Goal: Information Seeking & Learning: Learn about a topic

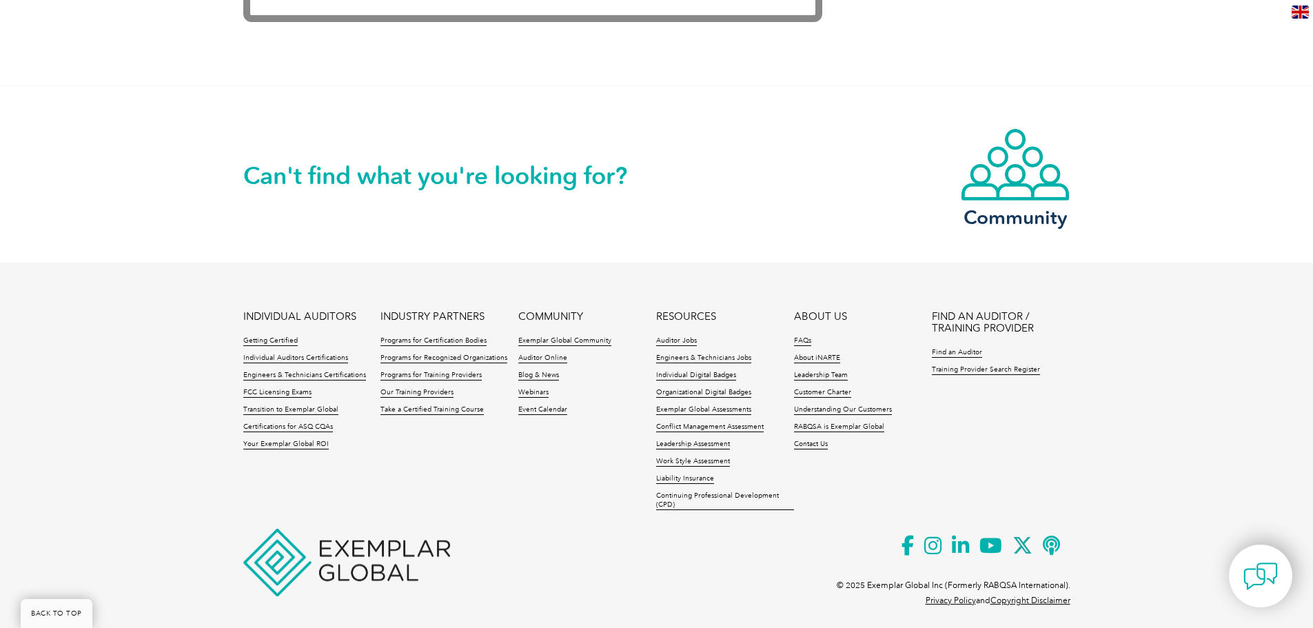
scroll to position [2927, 0]
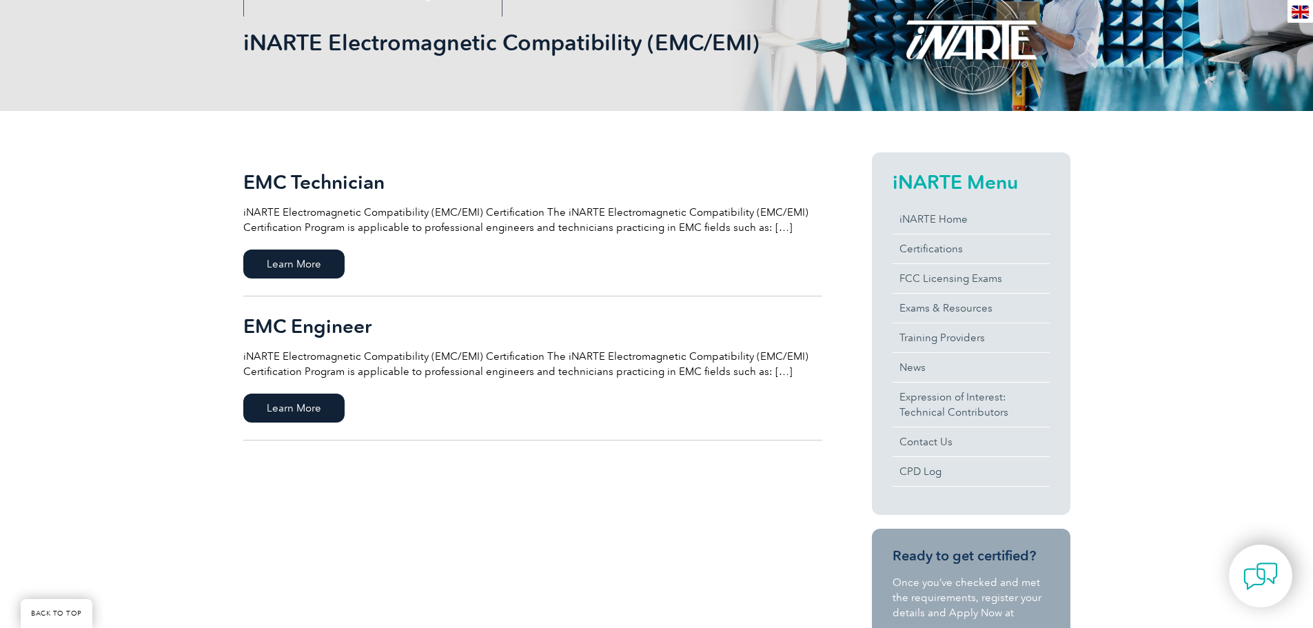
scroll to position [207, 0]
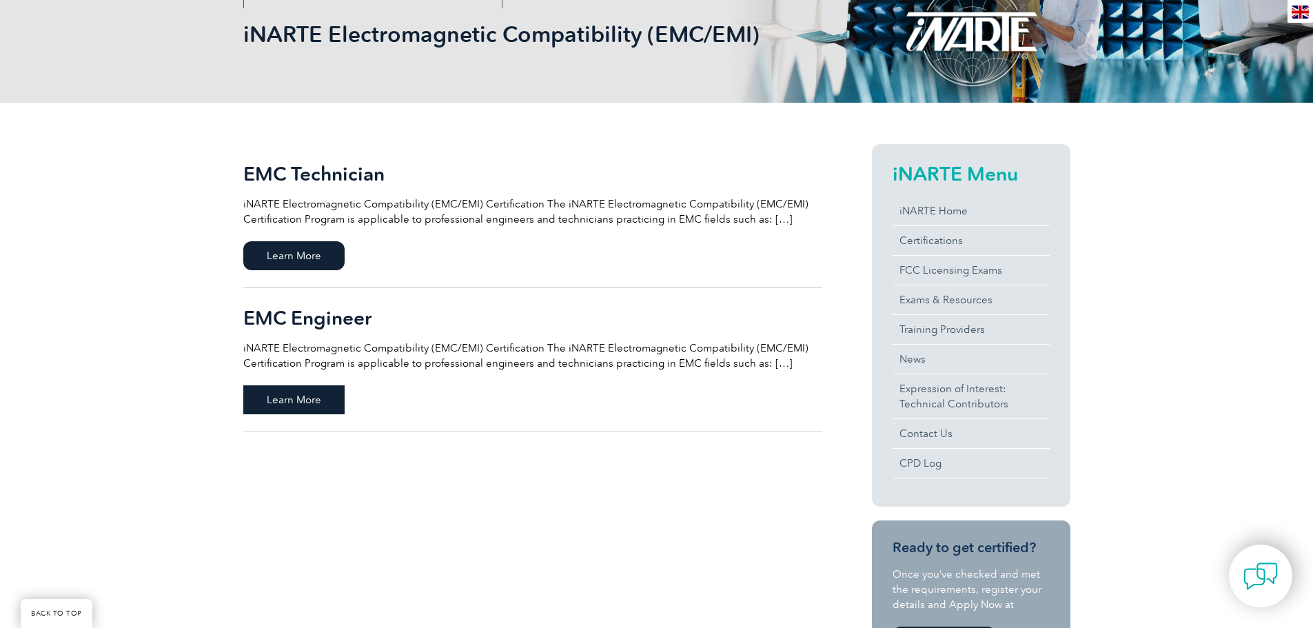
click at [296, 407] on span "Learn More" at bounding box center [293, 399] width 101 height 29
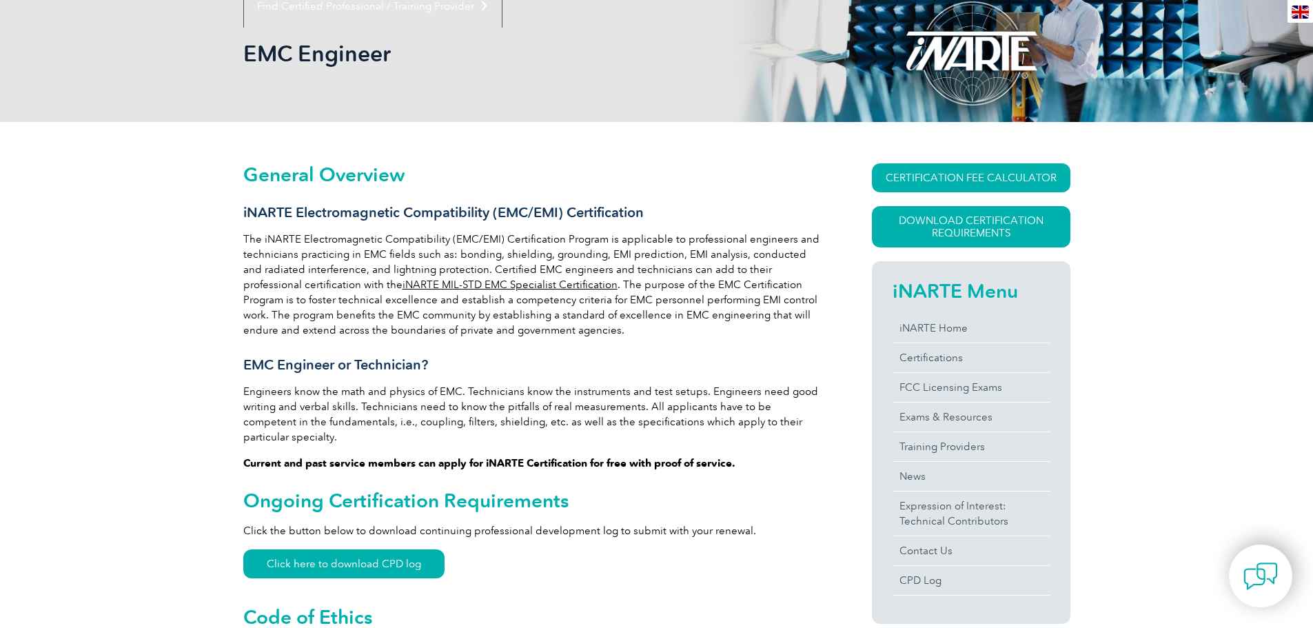
scroll to position [207, 0]
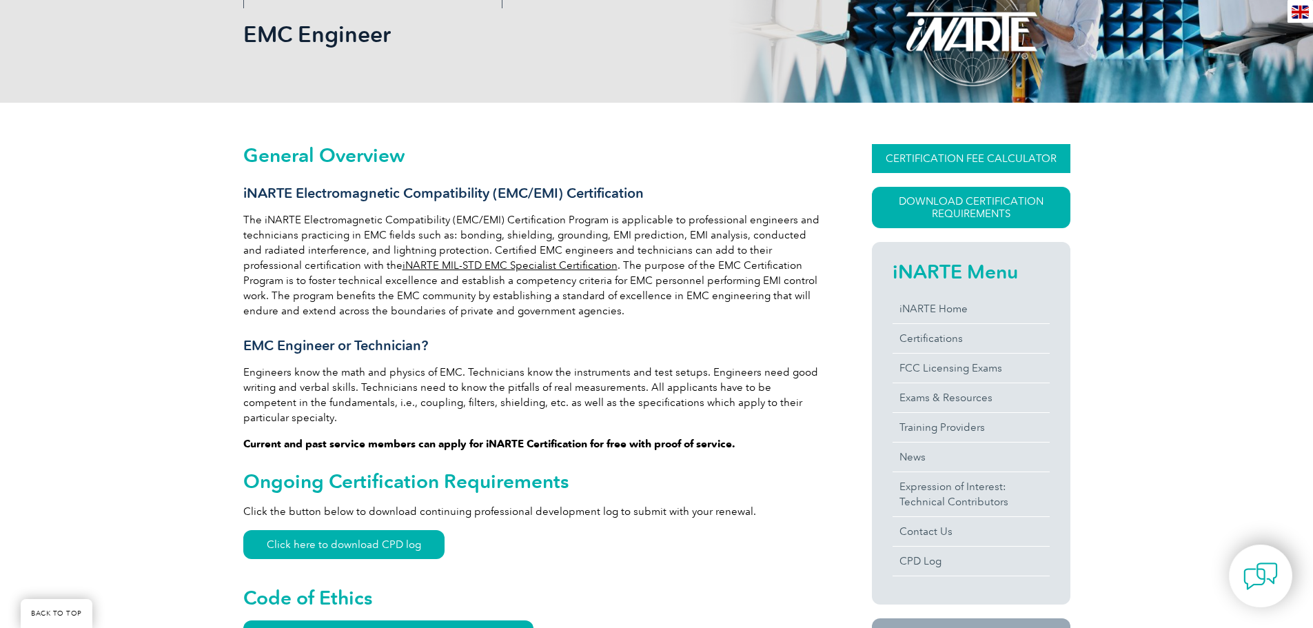
click at [1048, 157] on link "CERTIFICATION FEE CALCULATOR" at bounding box center [971, 158] width 198 height 29
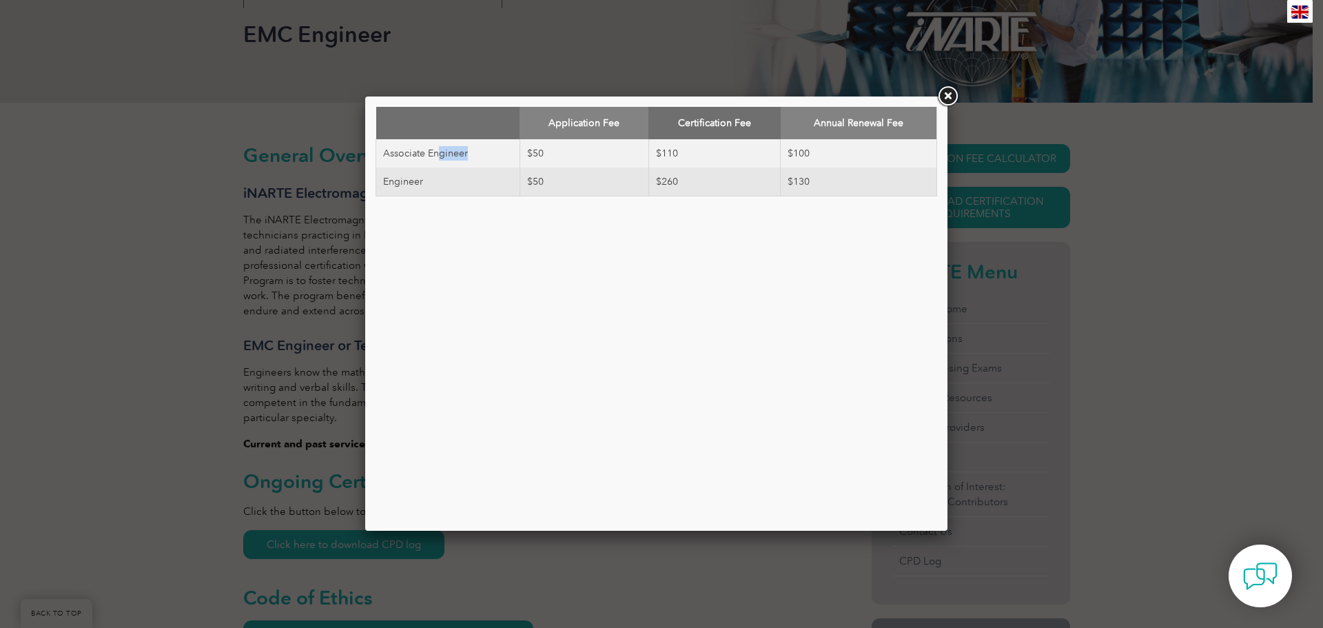
drag, startPoint x: 437, startPoint y: 152, endPoint x: 498, endPoint y: 165, distance: 62.7
click at [505, 161] on td "Associate Engineer" at bounding box center [448, 153] width 144 height 28
drag, startPoint x: 422, startPoint y: 176, endPoint x: 895, endPoint y: 175, distance: 472.1
click at [895, 175] on tr "Engineer $50 $260 $130" at bounding box center [656, 181] width 561 height 29
click at [822, 210] on div "Application Fee Certification Fee Annual Renewal Fee Associate Engineer $50 $11…" at bounding box center [657, 314] width 562 height 414
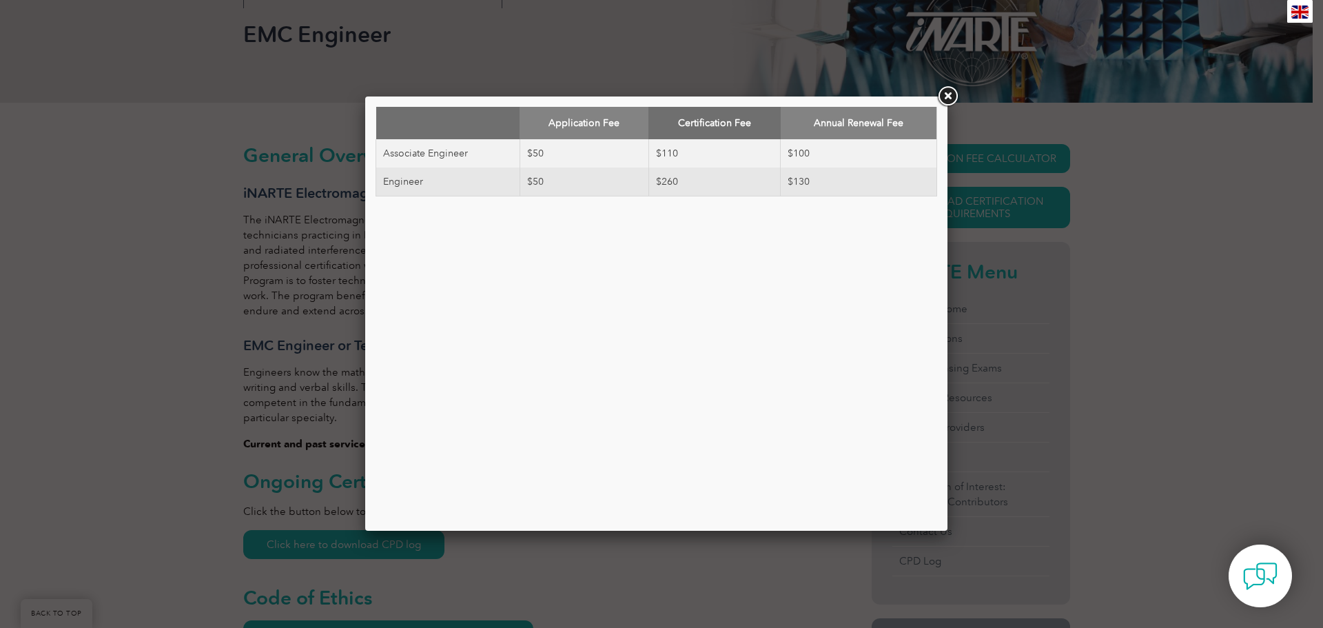
click at [955, 91] on link at bounding box center [947, 96] width 25 height 25
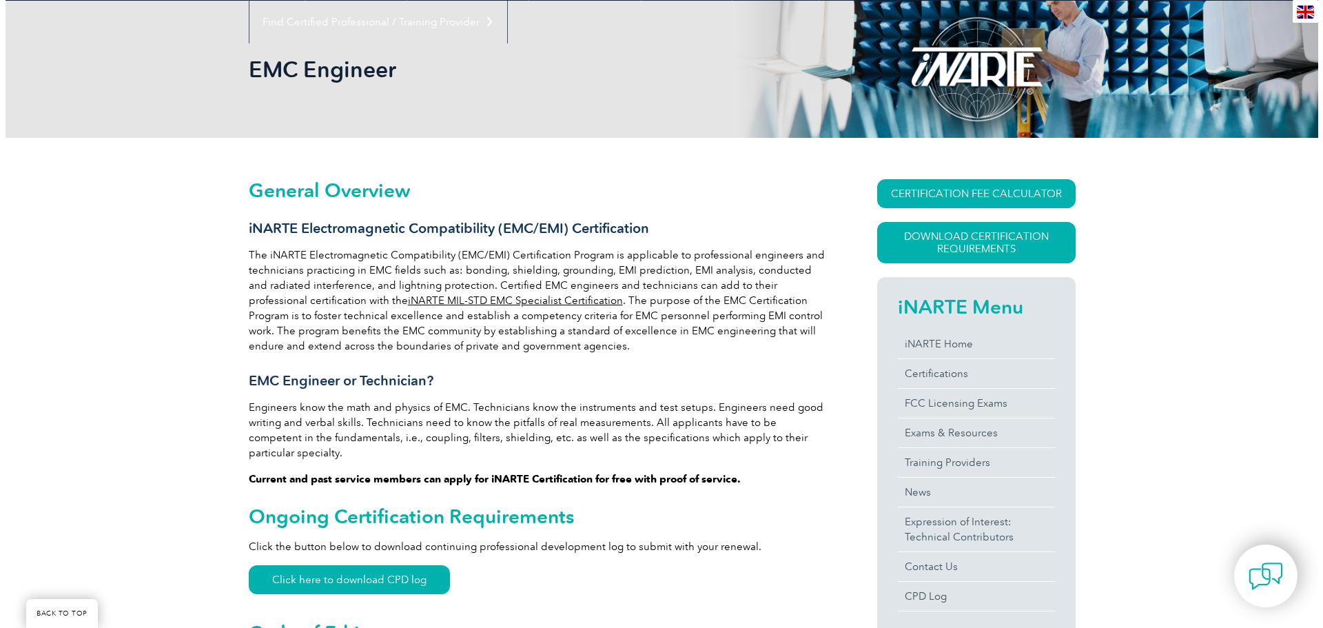
scroll to position [138, 0]
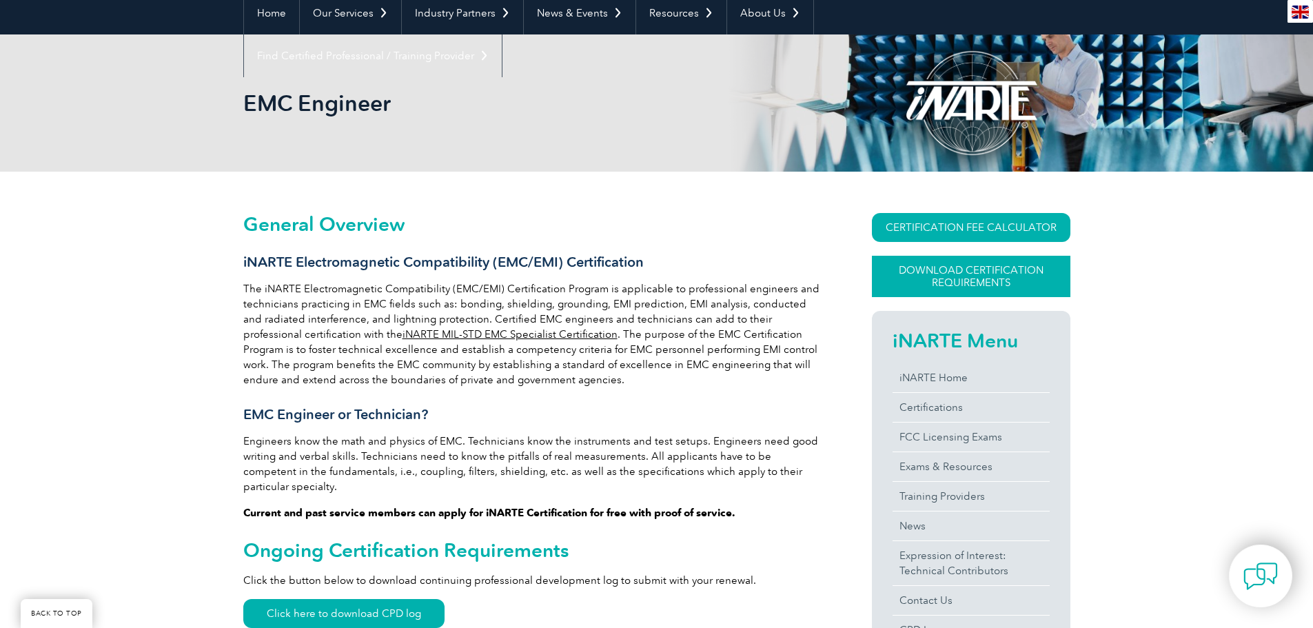
click at [1010, 258] on link "Download Certification Requirements" at bounding box center [971, 276] width 198 height 41
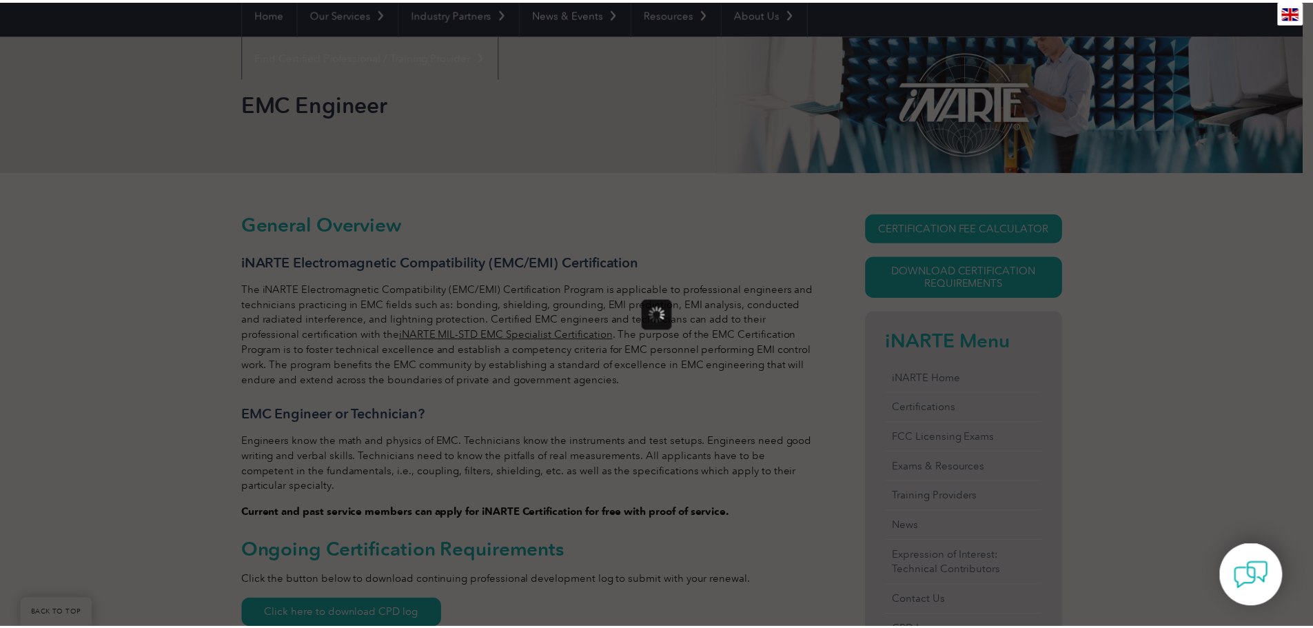
scroll to position [0, 0]
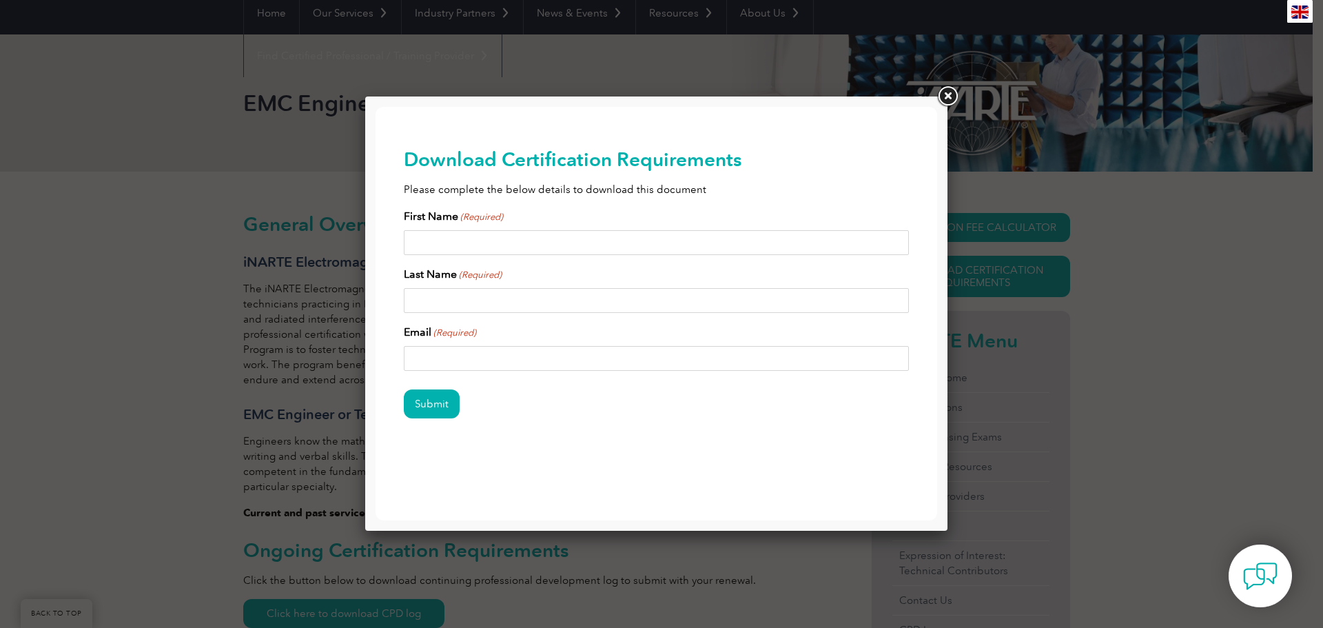
click at [497, 236] on input "First Name (Required)" at bounding box center [657, 242] width 506 height 25
click at [476, 237] on input "First Name (Required)" at bounding box center [657, 242] width 506 height 25
click at [943, 100] on link at bounding box center [947, 96] width 25 height 25
